Goal: Task Accomplishment & Management: Manage account settings

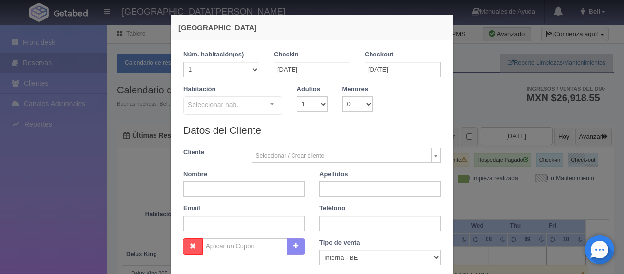
click at [320, 81] on div "Checkin [DATE]" at bounding box center [312, 67] width 91 height 35
click at [323, 67] on input "[DATE]" at bounding box center [312, 70] width 76 height 16
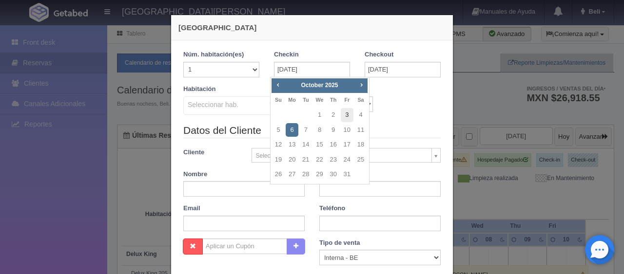
click at [343, 109] on link "3" at bounding box center [347, 115] width 13 height 14
type input "[DATE]"
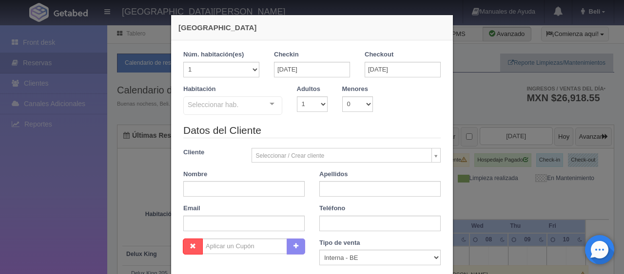
checkbox input "false"
click at [390, 70] on input "[DATE]" at bounding box center [403, 70] width 76 height 16
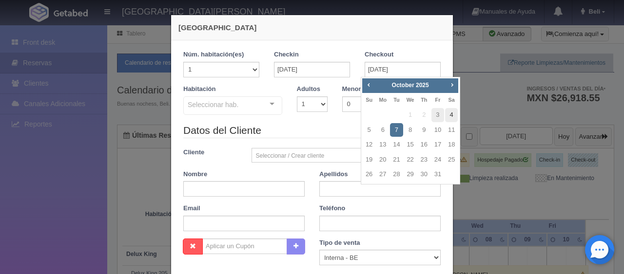
click at [450, 116] on link "4" at bounding box center [451, 115] width 13 height 14
type input "[DATE]"
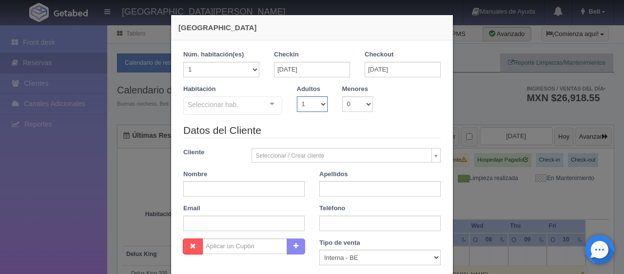
drag, startPoint x: 293, startPoint y: 99, endPoint x: 297, endPoint y: 109, distance: 10.5
click at [297, 101] on select "1 2 3 4 5 6 7 8 9 10" at bounding box center [312, 105] width 31 height 16
checkbox input "false"
select select "2"
click at [297, 97] on select "1 2 3 4 5 6 7 8 9 10" at bounding box center [312, 105] width 31 height 16
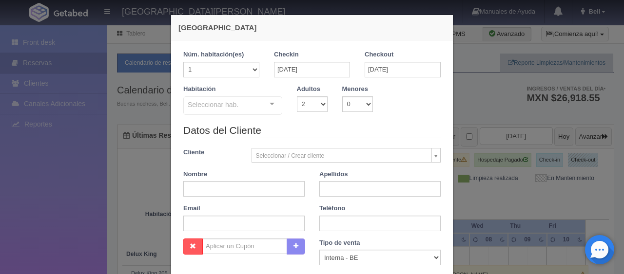
click at [245, 102] on div "Seleccionar hab." at bounding box center [232, 106] width 99 height 19
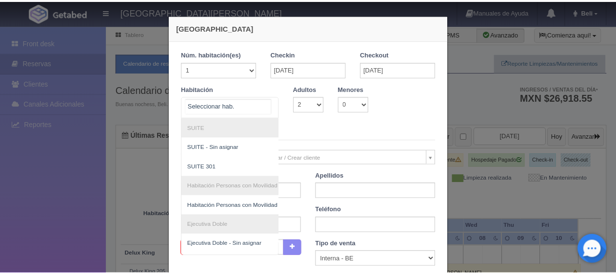
scroll to position [376, 0]
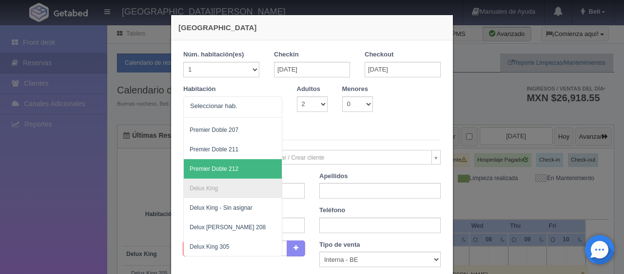
click at [558, 179] on div "[GEOGRAPHIC_DATA] 1 Núm. habitación(es) 1 2 3 4 5 6 7 8 9 10 11 12 13 14 15 16 …" at bounding box center [312, 137] width 624 height 274
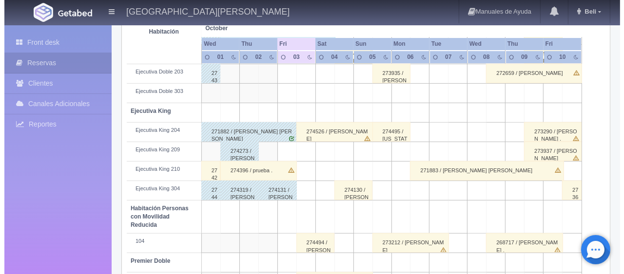
scroll to position [0, 0]
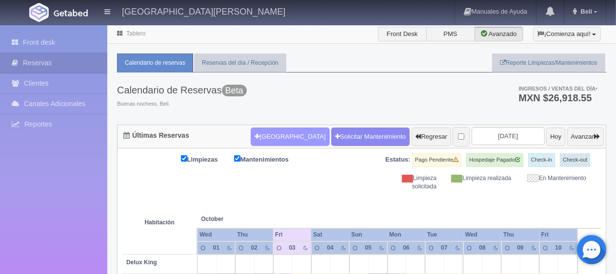
click at [263, 129] on button "[GEOGRAPHIC_DATA]" at bounding box center [290, 137] width 78 height 19
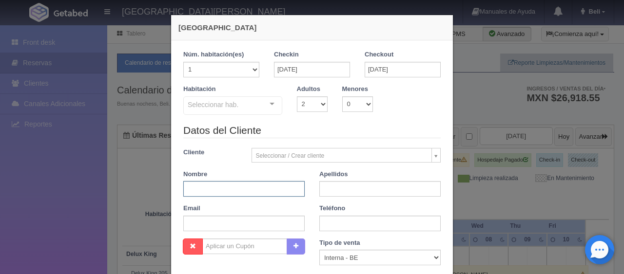
click at [233, 195] on input "text" at bounding box center [243, 189] width 121 height 16
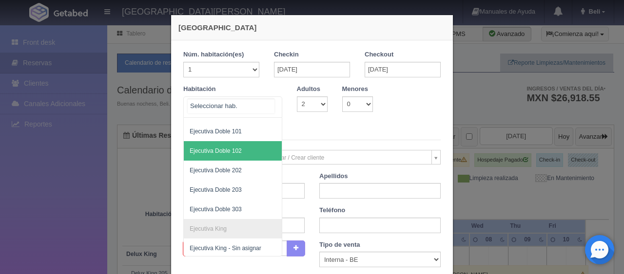
scroll to position [181, 0]
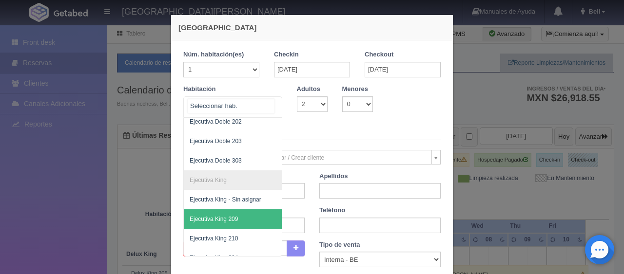
click at [235, 210] on span "Ejecutiva King 209" at bounding box center [266, 220] width 164 height 20
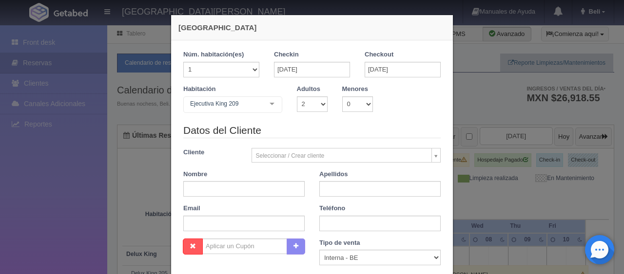
checkbox input "false"
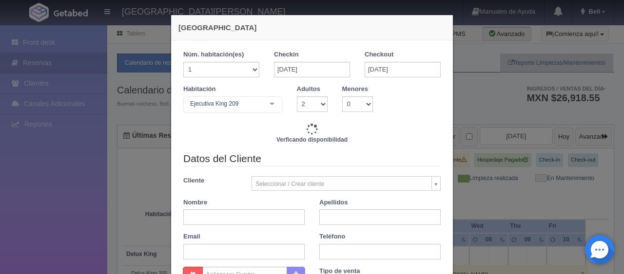
type input "1549.00"
checkbox input "false"
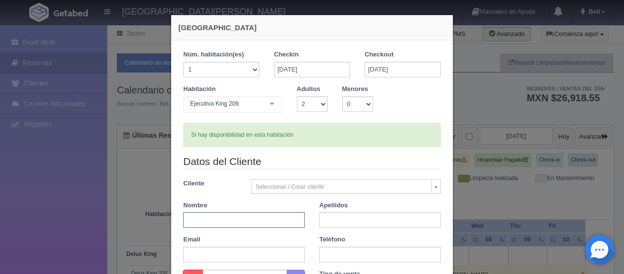
click at [212, 225] on input "text" at bounding box center [243, 221] width 121 height 16
paste input "[PERSON_NAME]"
drag, startPoint x: 273, startPoint y: 219, endPoint x: 208, endPoint y: 221, distance: 65.9
click at [208, 221] on input "[PERSON_NAME]" at bounding box center [243, 221] width 121 height 16
type input "Rosario"
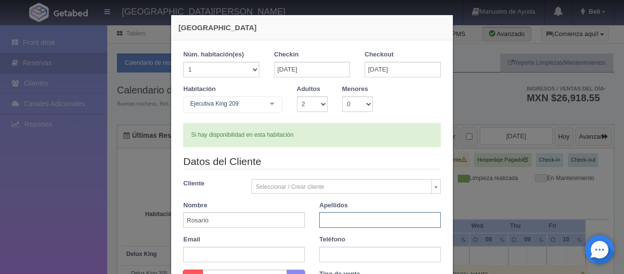
paste input "[PERSON_NAME]"
type input "[PERSON_NAME]"
drag, startPoint x: 330, startPoint y: 256, endPoint x: 337, endPoint y: 254, distance: 7.9
click at [331, 256] on input "text" at bounding box center [379, 255] width 121 height 16
paste input "5583352103"
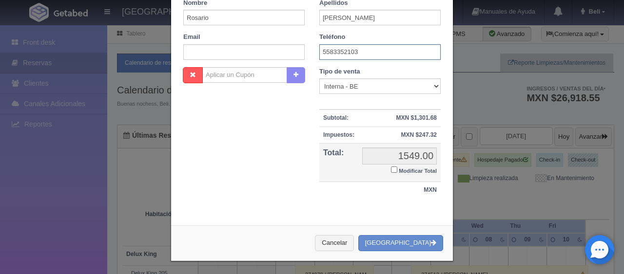
type input "5583352103"
click at [410, 168] on small "Modificar Total" at bounding box center [418, 171] width 38 height 6
click at [397, 168] on input "Modificar Total" at bounding box center [394, 170] width 6 height 6
checkbox input "true"
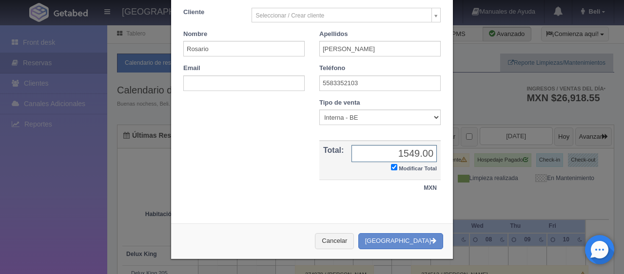
scroll to position [170, 0]
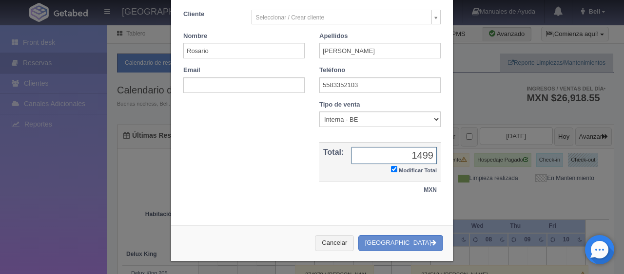
type input "1499"
click at [342, 122] on select "Correo Electronico Interna - BE Llamada OTA Externa Otro WALK IN" at bounding box center [379, 120] width 121 height 16
select select "walkin"
click at [319, 112] on select "Correo Electronico Interna - BE Llamada OTA Externa Otro WALK IN" at bounding box center [379, 120] width 121 height 16
click at [406, 247] on button "[GEOGRAPHIC_DATA]" at bounding box center [400, 243] width 85 height 16
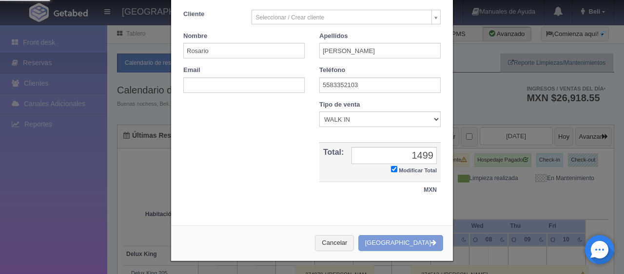
scroll to position [0, 0]
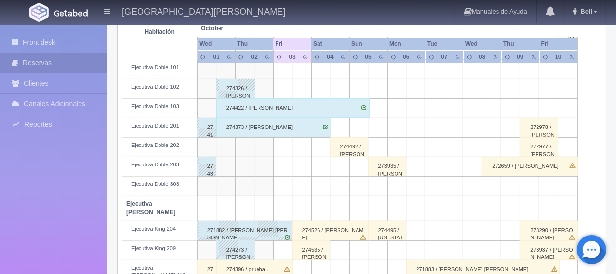
scroll to position [293, 0]
click at [150, 226] on td "Ejecutiva King 204" at bounding box center [159, 231] width 75 height 20
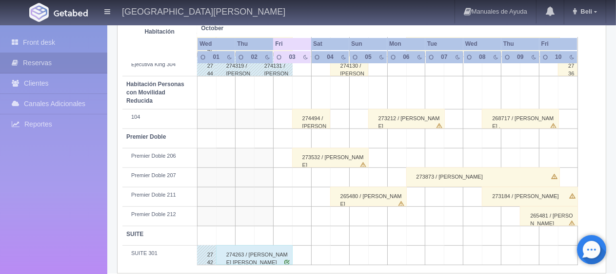
scroll to position [422, 0]
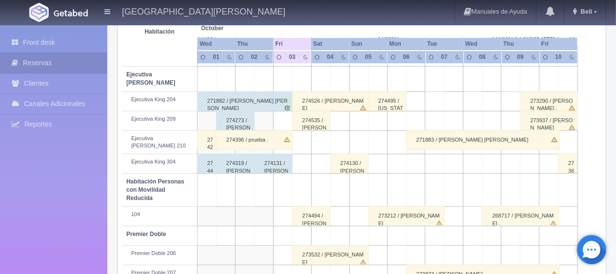
click at [315, 118] on div "274535 / Rosario Gutierrez Rodriguez" at bounding box center [311, 121] width 39 height 20
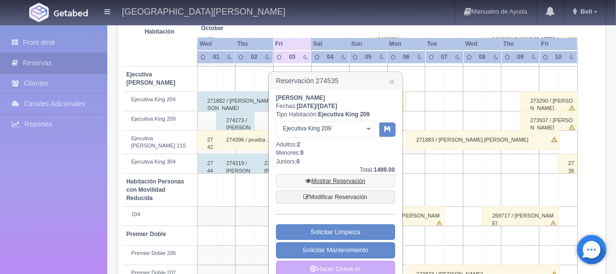
click at [328, 180] on link "Mostrar Reservación" at bounding box center [335, 182] width 119 height 14
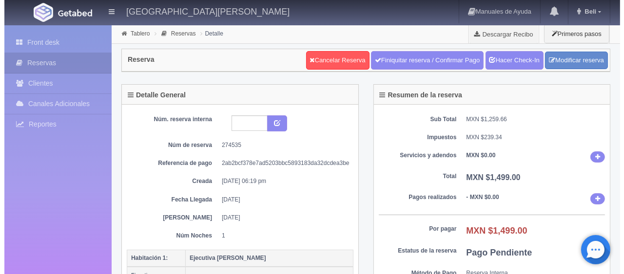
scroll to position [293, 0]
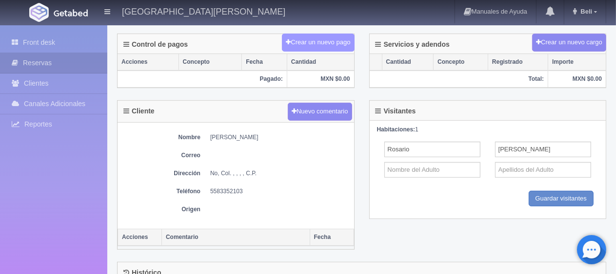
click at [332, 41] on button "Crear un nuevo pago" at bounding box center [318, 43] width 72 height 18
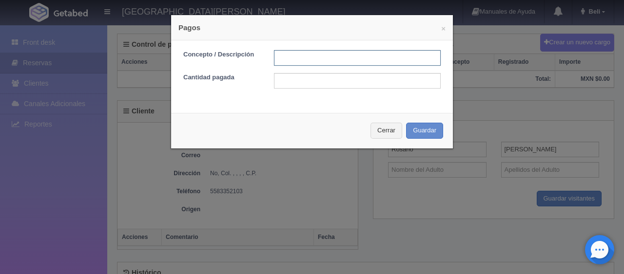
click at [325, 59] on input "text" at bounding box center [357, 58] width 167 height 16
type input "Total Efectivo"
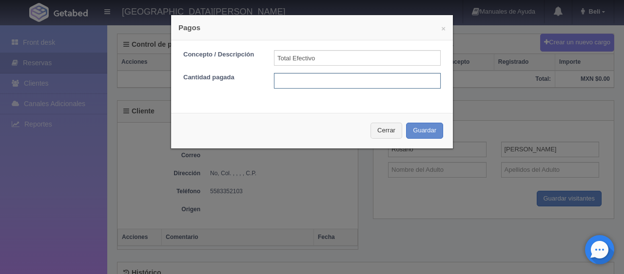
click at [355, 78] on input "text" at bounding box center [357, 81] width 167 height 16
type input "1499"
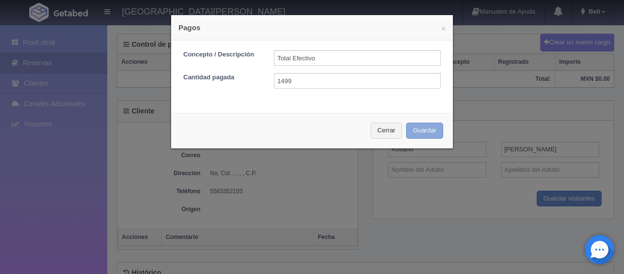
click at [421, 127] on button "Guardar" at bounding box center [424, 131] width 37 height 16
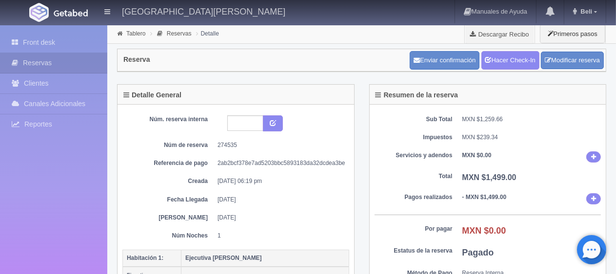
click at [398, 184] on div "Sub Total MXN $1,259.66 Impuestos MXN $239.34 Servicios y adendos MXN $0.00 Tot…" at bounding box center [488, 209] width 236 height 209
click at [517, 54] on link "Hacer Check-In" at bounding box center [510, 60] width 58 height 19
